Goal: Information Seeking & Learning: Learn about a topic

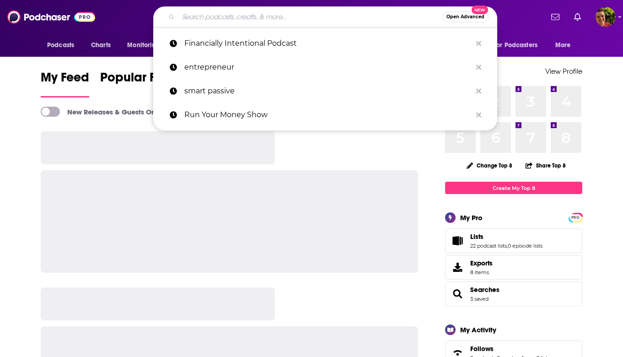
click at [239, 17] on input "Search podcasts, credits, & more..." at bounding box center [310, 17] width 264 height 15
paste input "Marriage Kids and Money"
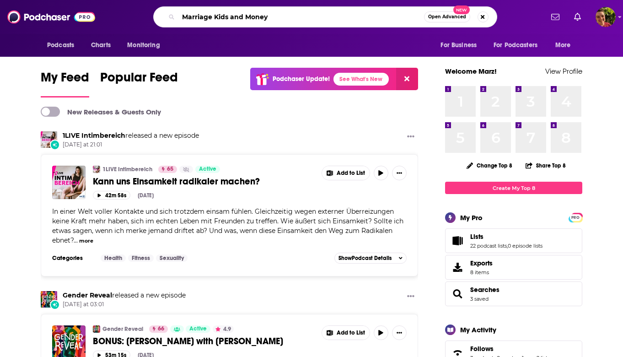
type input "Marriage Kids and Money"
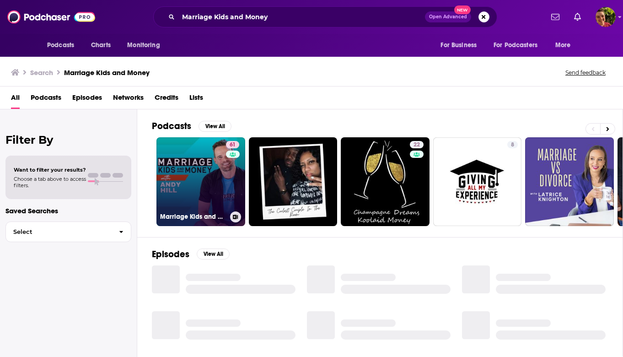
click at [198, 171] on link "61 Marriage Kids and Money: Personal Finance for Families" at bounding box center [200, 181] width 89 height 89
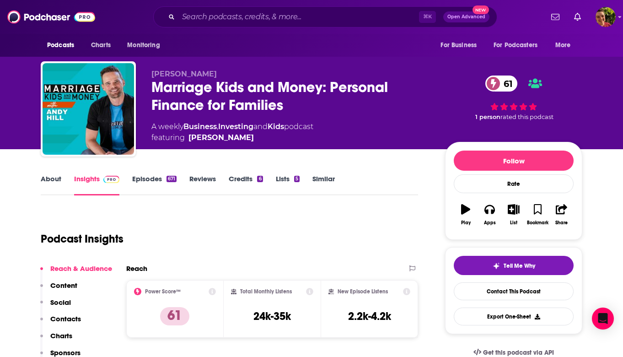
click at [140, 180] on link "Episodes 671" at bounding box center [154, 184] width 44 height 21
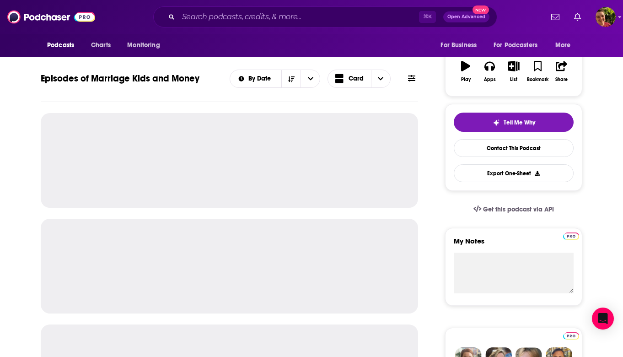
scroll to position [166, 0]
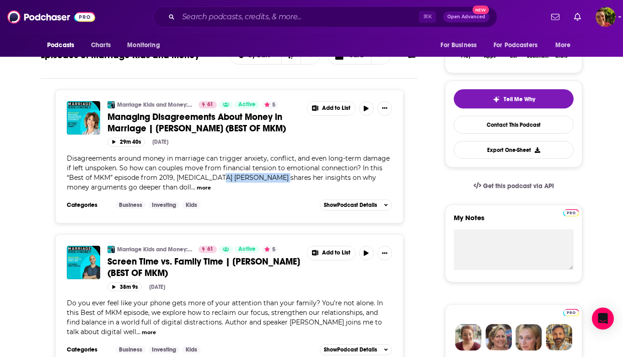
drag, startPoint x: 213, startPoint y: 175, endPoint x: 269, endPoint y: 178, distance: 56.3
click at [269, 178] on span "Disagreements around money in marriage can trigger anxiety, conflict, and even …" at bounding box center [228, 172] width 323 height 37
copy span "[PERSON_NAME]"
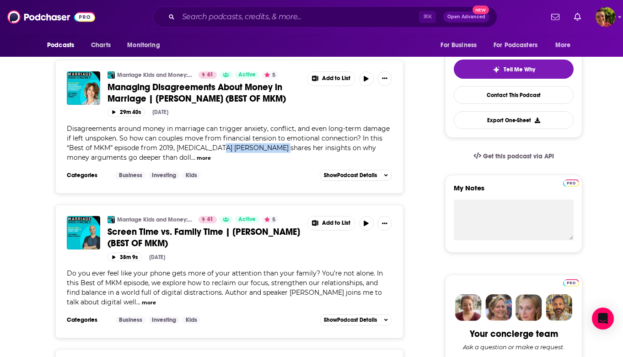
scroll to position [198, 0]
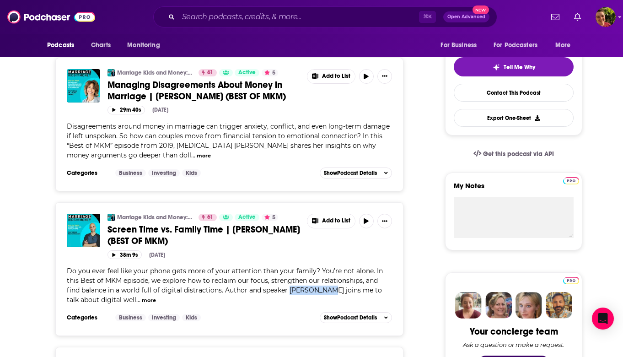
drag, startPoint x: 278, startPoint y: 290, endPoint x: 314, endPoint y: 290, distance: 36.1
click at [314, 290] on span "Do you ever feel like your phone gets more of your attention than your family? …" at bounding box center [225, 285] width 316 height 37
copy span "[PERSON_NAME]"
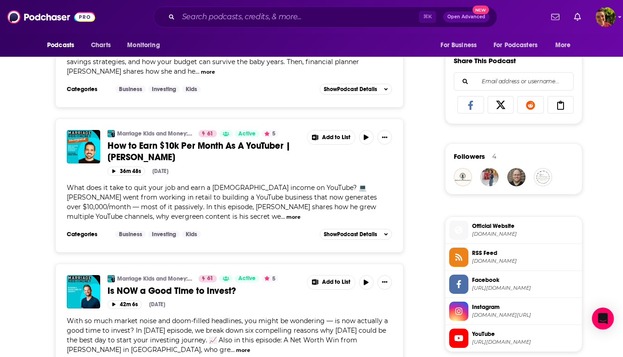
scroll to position [0, 0]
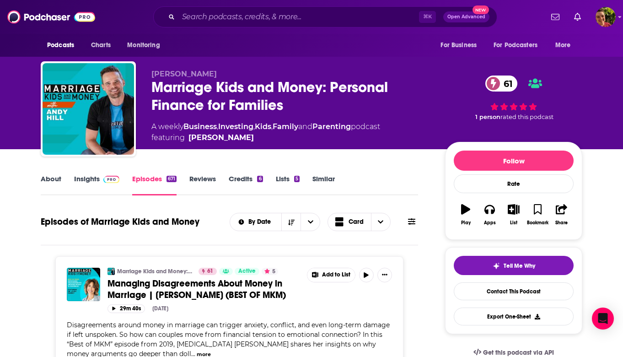
click at [399, 222] on div "By Date Card" at bounding box center [324, 222] width 188 height 18
click at [410, 222] on icon at bounding box center [411, 221] width 7 height 7
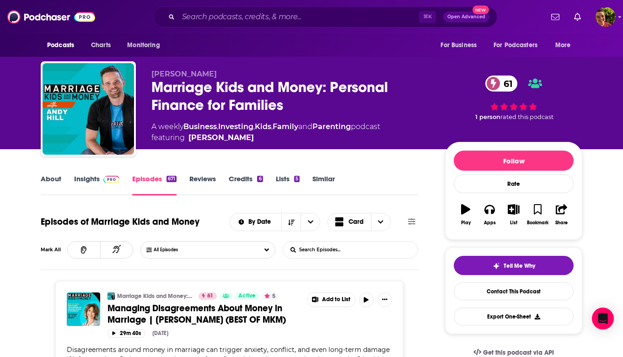
click at [358, 241] on input "List Search Input" at bounding box center [331, 249] width 96 height 16
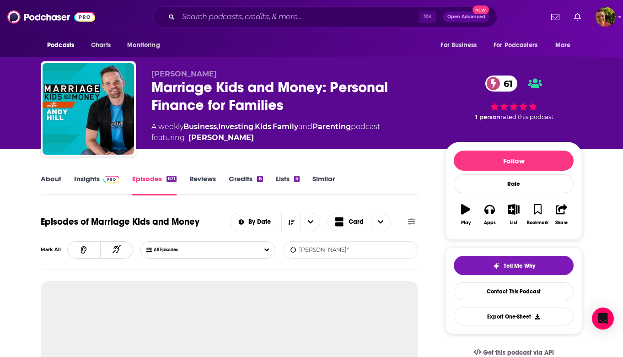
click at [300, 251] on input "[PERSON_NAME]"" at bounding box center [331, 249] width 96 height 16
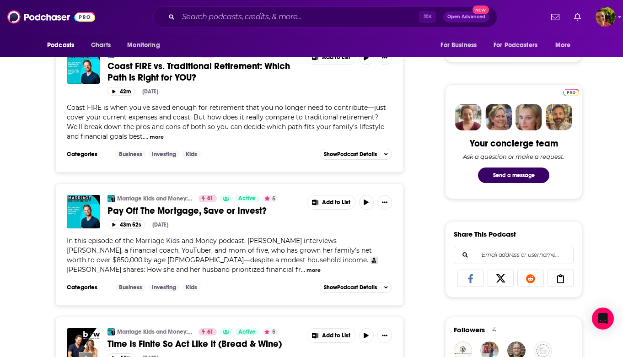
scroll to position [389, 0]
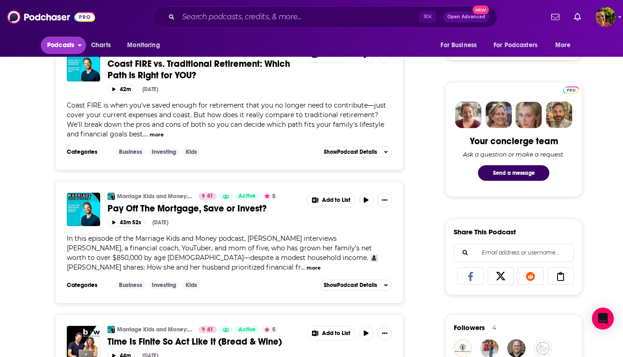
type input ""[PERSON_NAME]""
click at [65, 44] on span "Podcasts" at bounding box center [60, 45] width 27 height 13
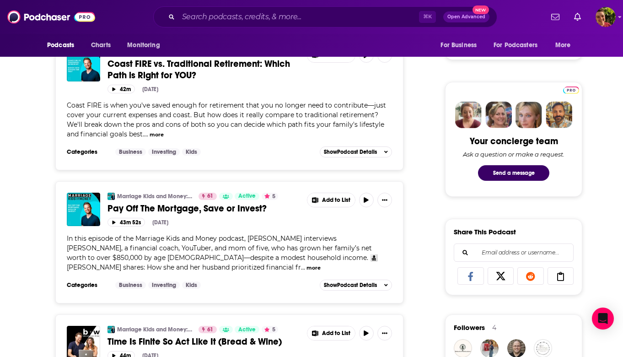
scroll to position [0, 0]
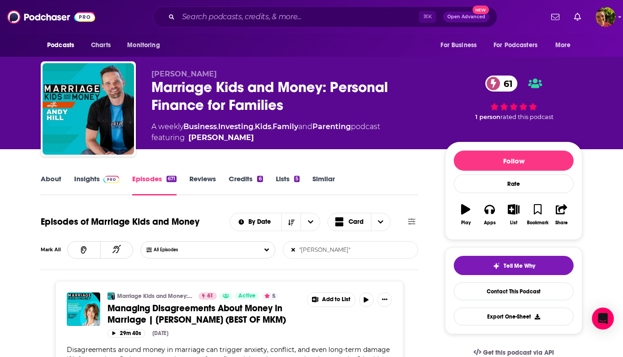
click at [155, 184] on link "Episodes 671" at bounding box center [154, 184] width 44 height 21
click at [295, 250] on input ""[PERSON_NAME]"" at bounding box center [331, 249] width 96 height 16
click at [293, 250] on icon at bounding box center [292, 249] width 5 height 6
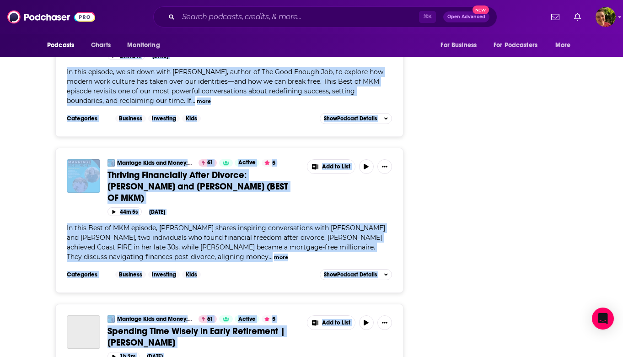
scroll to position [3529, 0]
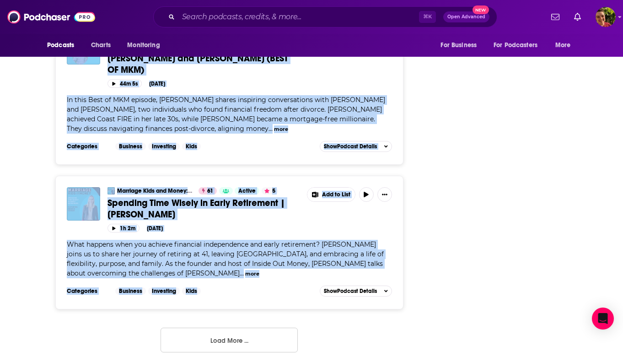
drag, startPoint x: 54, startPoint y: 156, endPoint x: 210, endPoint y: 289, distance: 205.0
click at [210, 328] on button "Load More ..." at bounding box center [228, 339] width 137 height 25
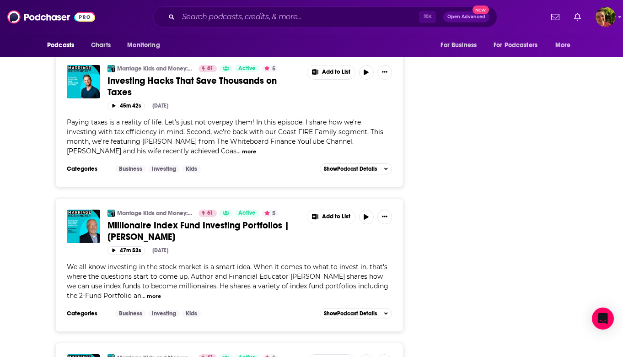
scroll to position [7089, 0]
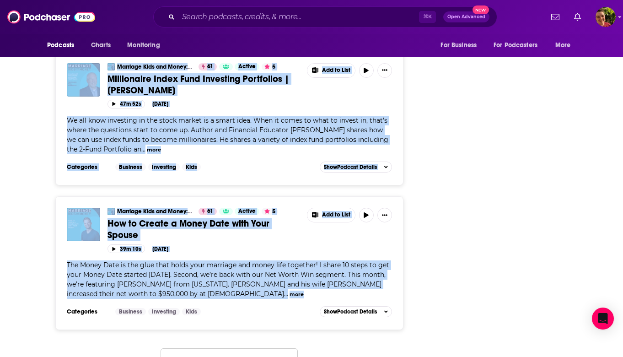
click at [224, 269] on div "Marriage Kids and Money: Personal Finance for Families 61 Active 5 How to Creat…" at bounding box center [229, 256] width 325 height 97
copy div "Loremips Dolo sit Ametc: Adipisci Elitsed doe Temporin 42 Utlabo 7 Etdolore Mag…"
